Goal: Transaction & Acquisition: Purchase product/service

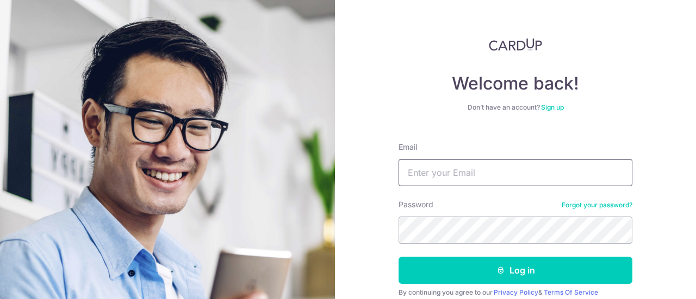
click at [414, 174] on input "Email" at bounding box center [515, 172] width 234 height 27
type input "joellianwj@gmail.com"
click at [398, 257] on button "Log in" at bounding box center [515, 270] width 234 height 27
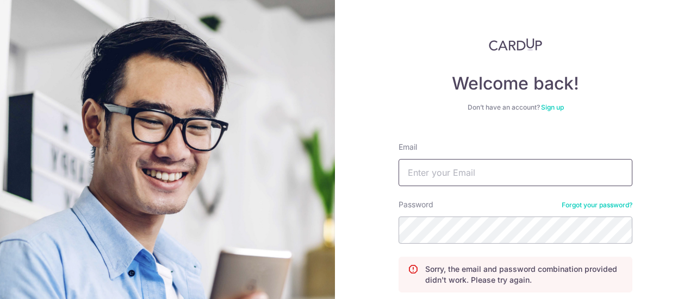
click at [425, 171] on input "Email" at bounding box center [515, 172] width 234 height 27
type input "[EMAIL_ADDRESS][DOMAIN_NAME]"
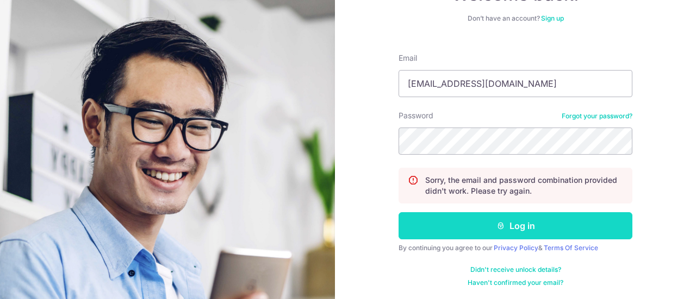
click at [472, 220] on button "Log in" at bounding box center [515, 226] width 234 height 27
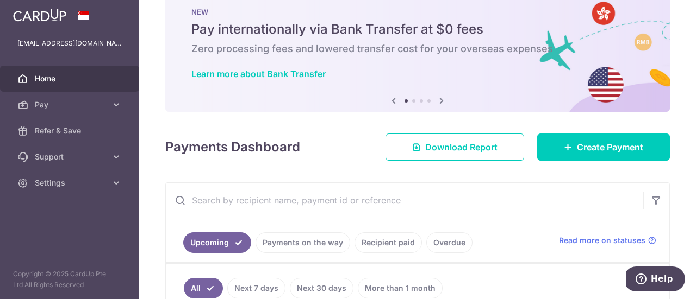
scroll to position [26, 0]
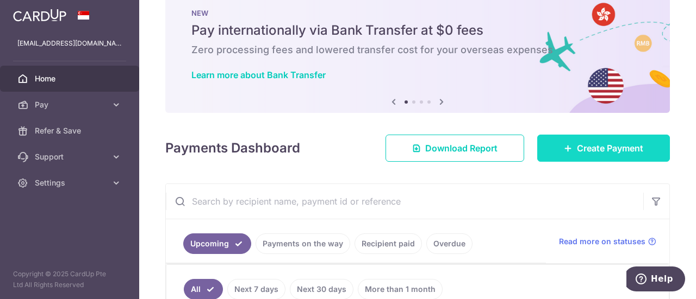
click at [563, 138] on link "Create Payment" at bounding box center [603, 148] width 133 height 27
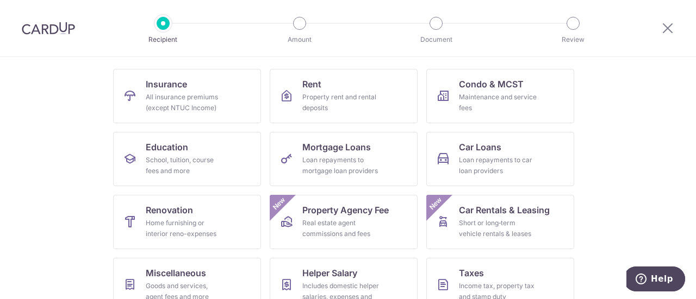
scroll to position [103, 0]
click at [473, 109] on div "Maintenance and service fees" at bounding box center [498, 102] width 78 height 22
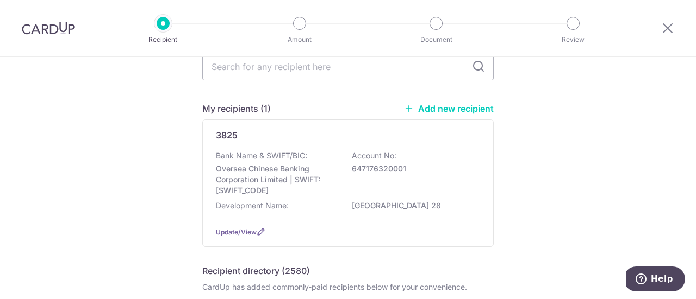
scroll to position [54, 0]
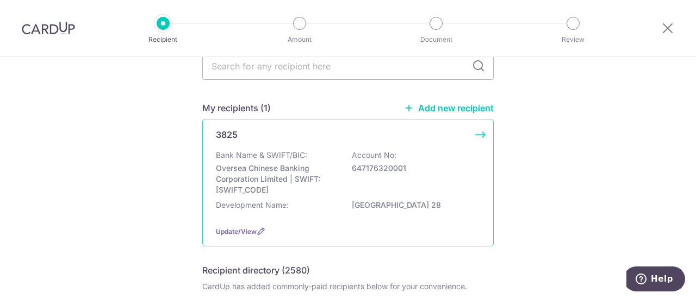
click at [272, 154] on p "Bank Name & SWIFT/BIC:" at bounding box center [261, 155] width 91 height 11
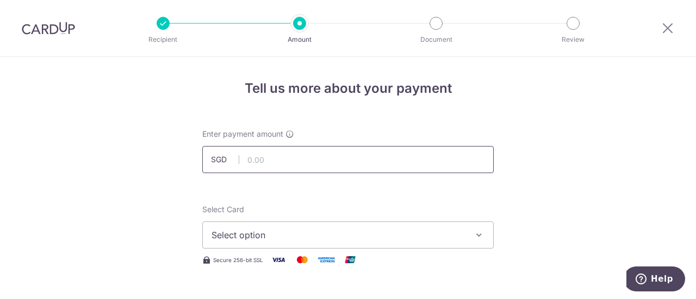
drag, startPoint x: 0, startPoint y: 0, endPoint x: 272, endPoint y: 154, distance: 312.8
click at [272, 154] on input "text" at bounding box center [347, 159] width 291 height 27
type input "990.00"
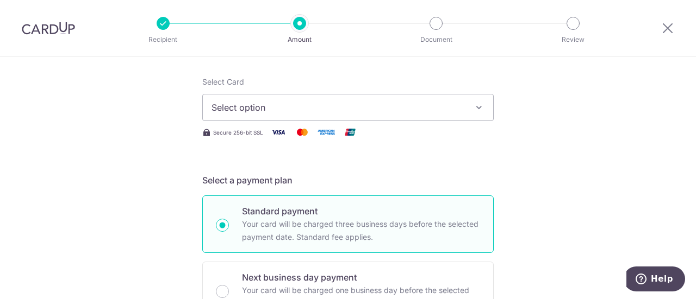
scroll to position [130, 0]
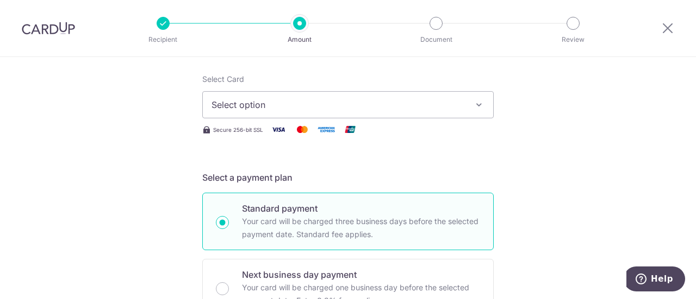
click at [409, 114] on button "Select option" at bounding box center [347, 104] width 291 height 27
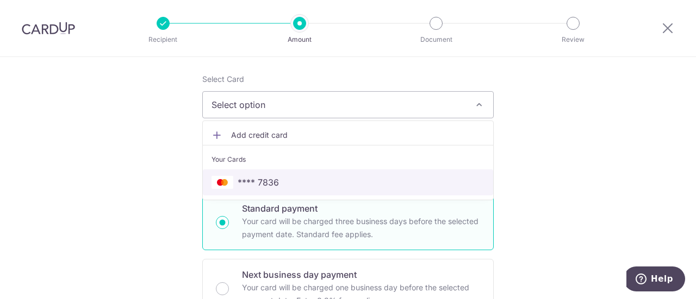
click at [282, 179] on span "**** 7836" at bounding box center [347, 182] width 273 height 13
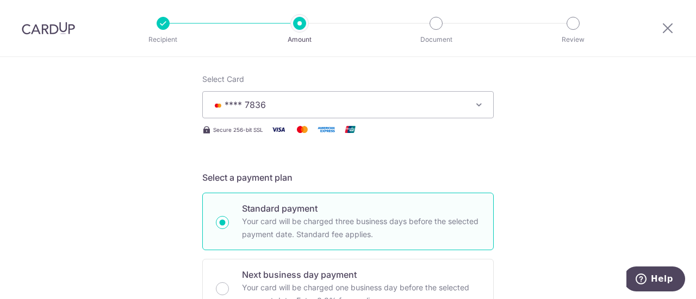
click at [447, 101] on span "**** 7836" at bounding box center [337, 104] width 253 height 13
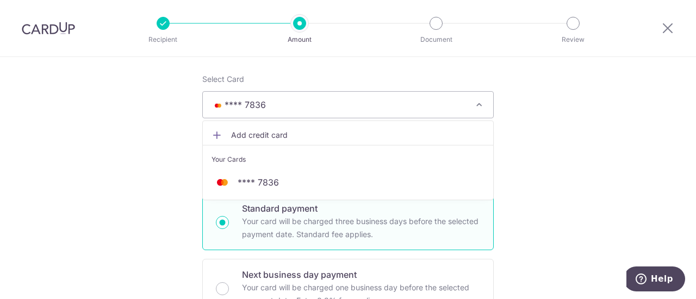
click at [447, 101] on span "**** 7836" at bounding box center [337, 104] width 253 height 13
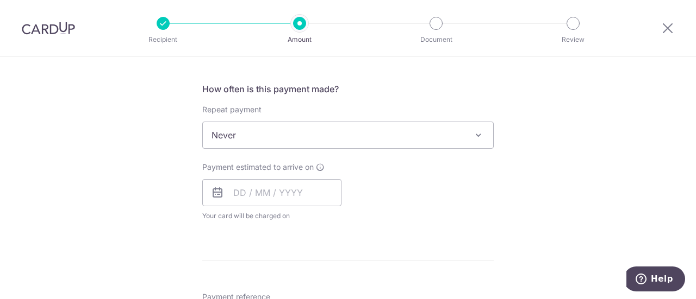
scroll to position [395, 0]
click at [296, 202] on input "text" at bounding box center [271, 193] width 139 height 27
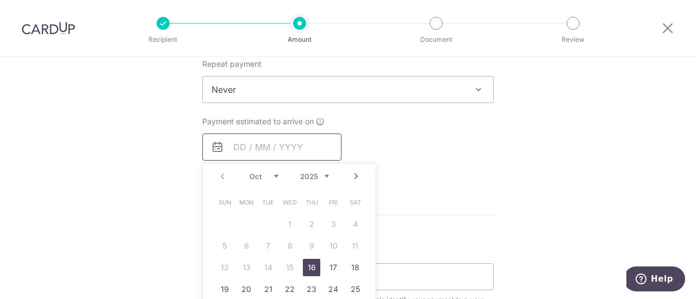
scroll to position [511, 0]
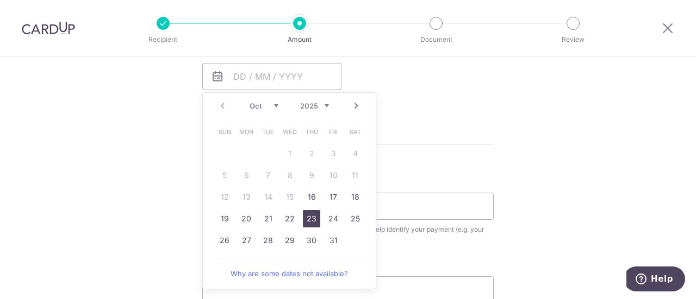
click at [311, 221] on link "23" at bounding box center [311, 218] width 17 height 17
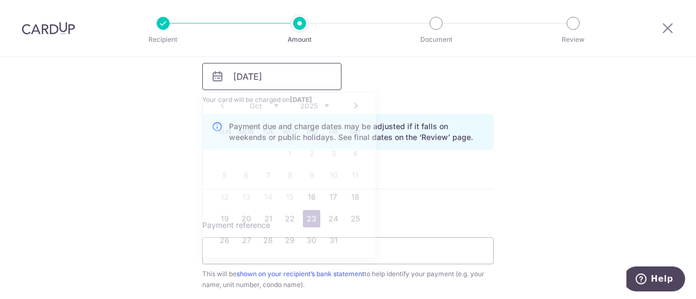
click at [287, 72] on input "23/10/2025" at bounding box center [271, 76] width 139 height 27
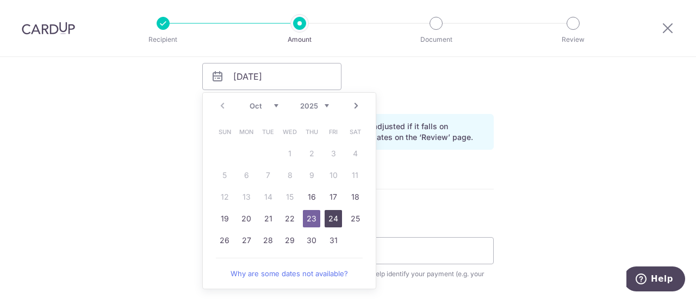
click at [333, 223] on link "24" at bounding box center [332, 218] width 17 height 17
type input "24/10/2025"
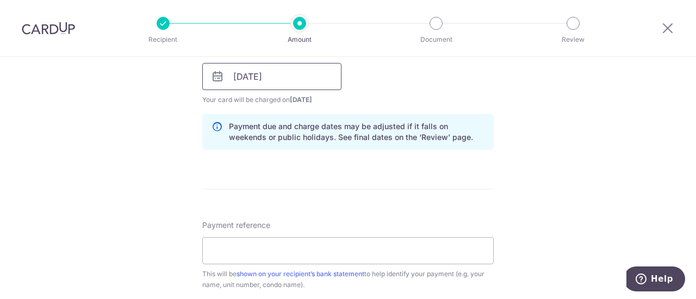
click at [307, 66] on input "24/10/2025" at bounding box center [271, 76] width 139 height 27
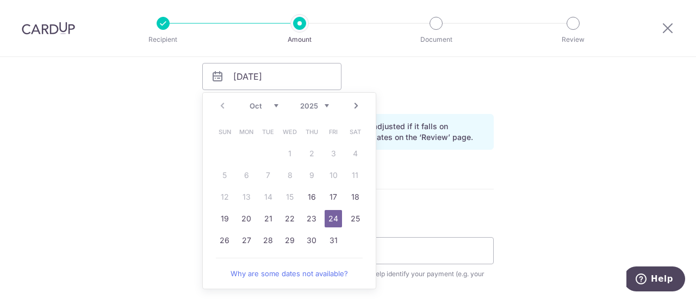
click at [332, 222] on link "24" at bounding box center [332, 218] width 17 height 17
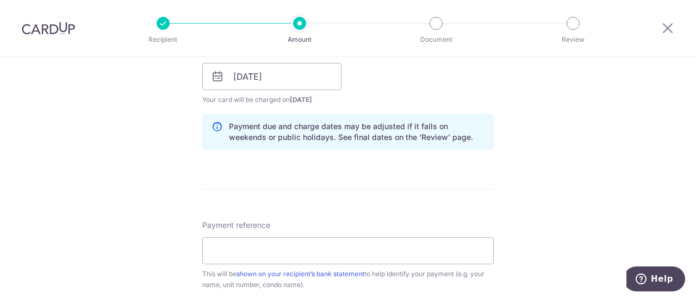
click at [417, 195] on form "Enter payment amount SGD 990.00 990.00 Select Card **** 7836 Add credit card Yo…" at bounding box center [347, 69] width 291 height 905
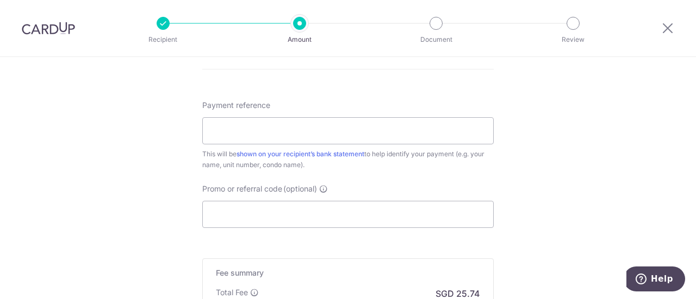
scroll to position [664, 0]
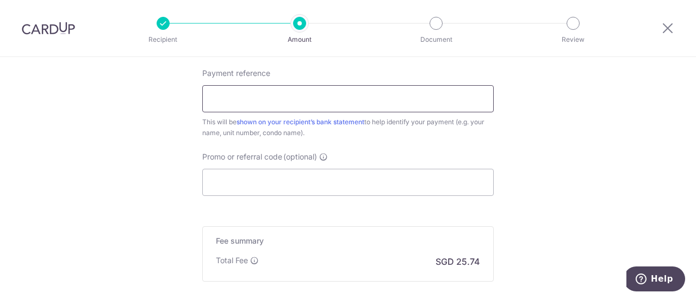
click at [331, 89] on input "Payment reference" at bounding box center [347, 98] width 291 height 27
type input "#16-03"
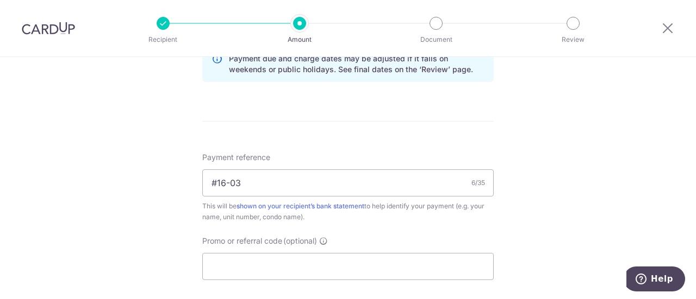
scroll to position [576, 0]
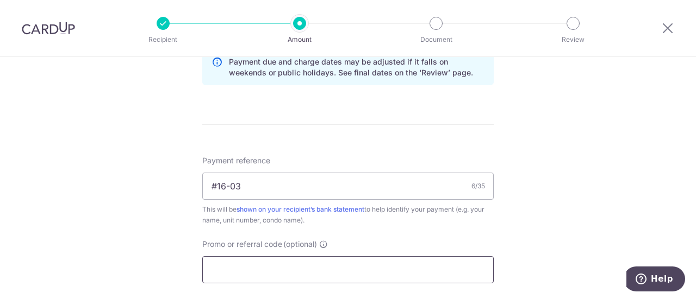
click at [229, 267] on input "Promo or referral code (optional)" at bounding box center [347, 270] width 291 height 27
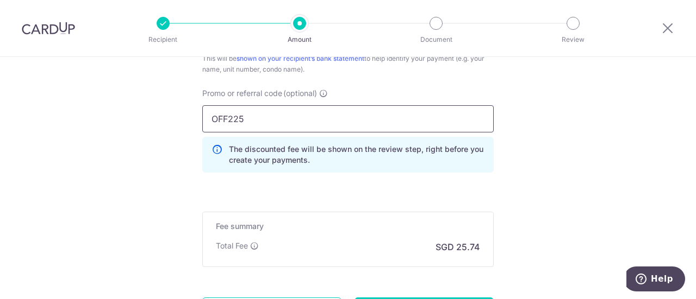
scroll to position [831, 0]
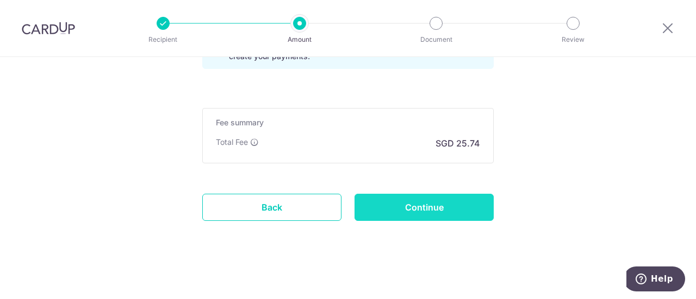
type input "OFF225"
click at [407, 210] on input "Continue" at bounding box center [423, 207] width 139 height 27
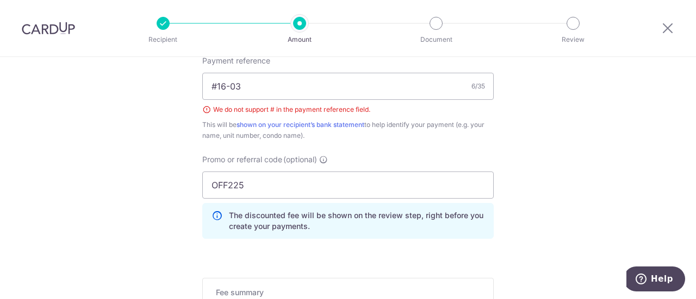
scroll to position [676, 0]
click at [216, 85] on input "#16-03" at bounding box center [347, 86] width 291 height 27
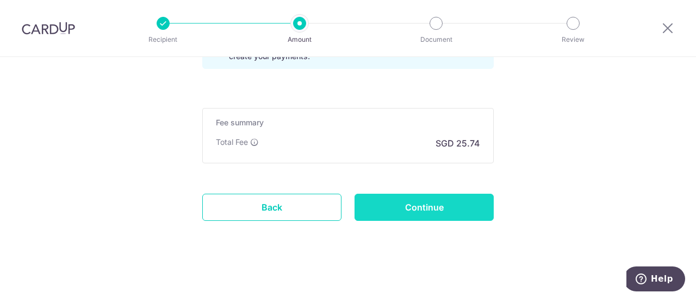
type input "16-03"
click at [413, 201] on input "Continue" at bounding box center [423, 207] width 139 height 27
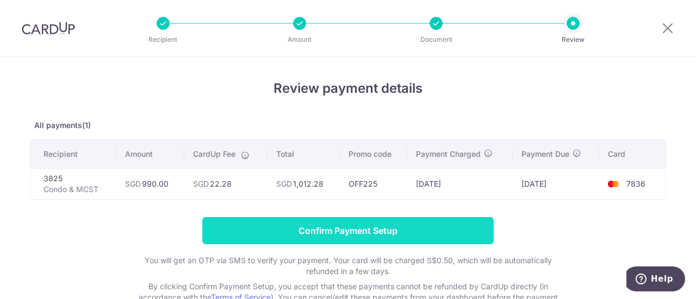
click at [313, 223] on input "Confirm Payment Setup" at bounding box center [347, 230] width 291 height 27
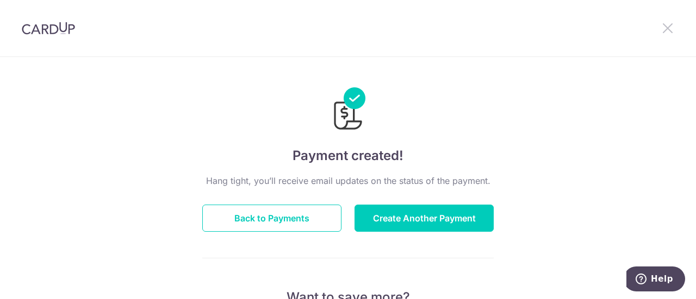
click at [669, 33] on icon at bounding box center [667, 28] width 13 height 14
